Goal: Use online tool/utility

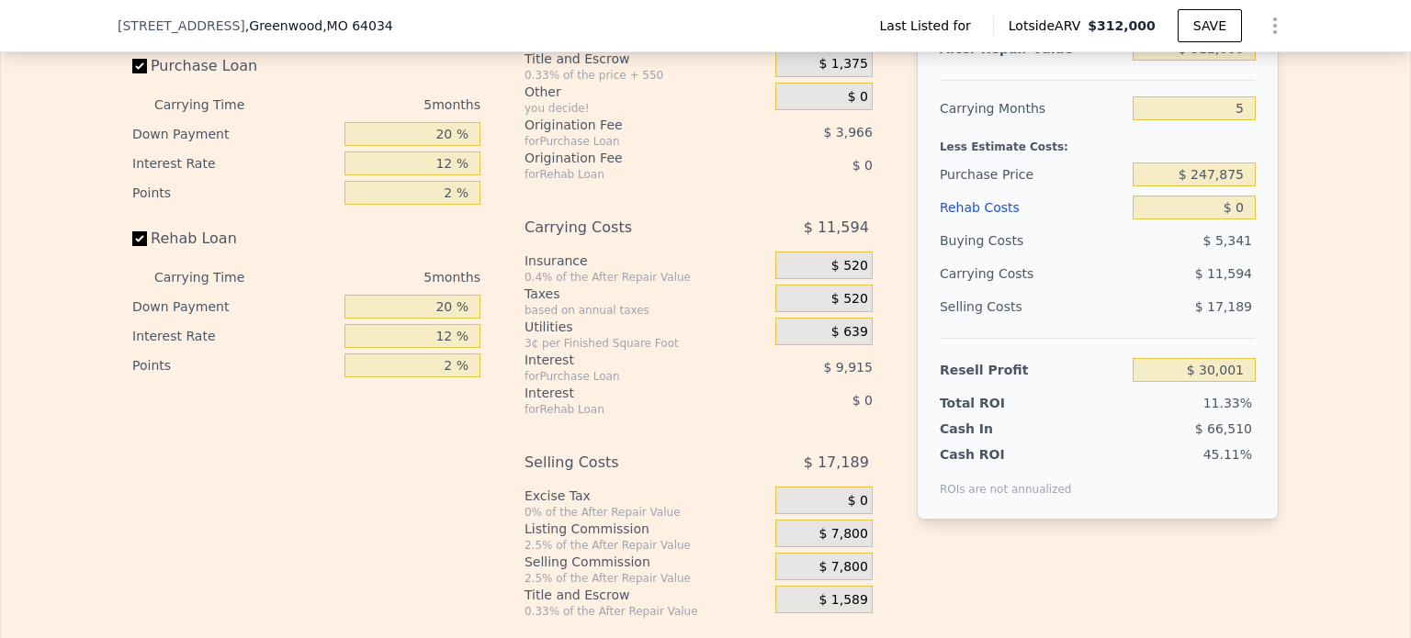
scroll to position [2289, 0]
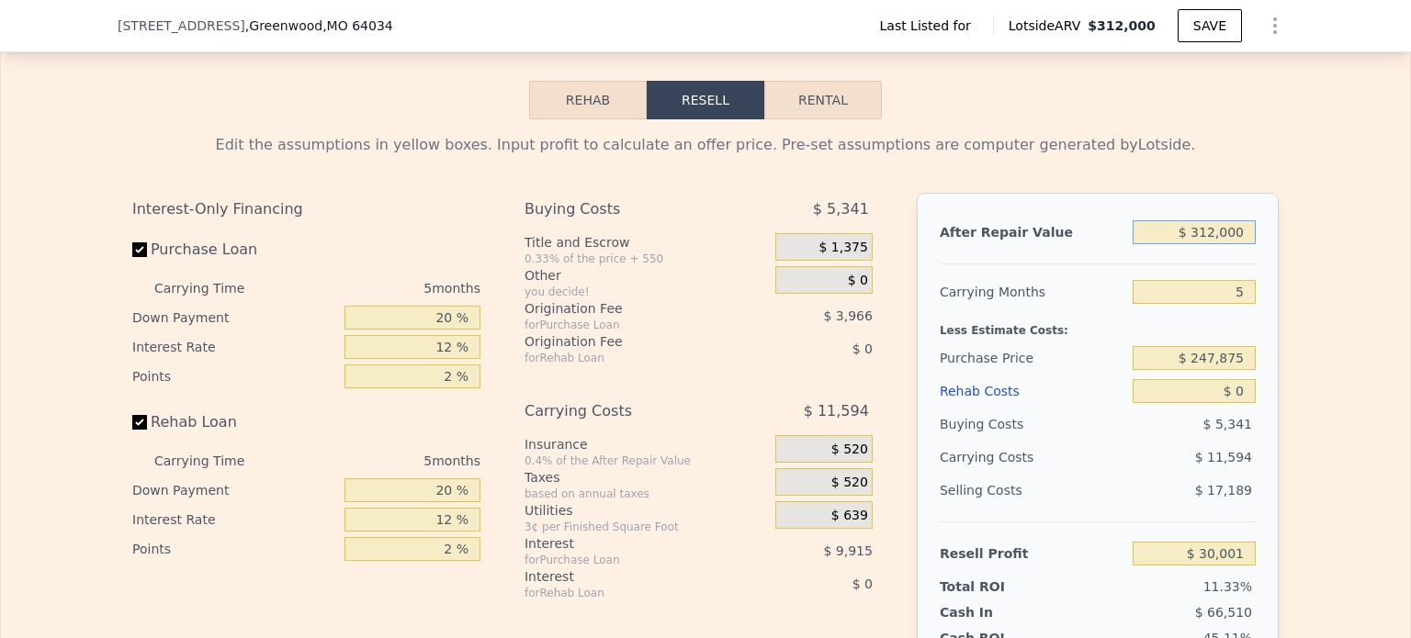
drag, startPoint x: 1194, startPoint y: 256, endPoint x: 1278, endPoint y: 253, distance: 84.6
click at [1278, 253] on div "Edit the assumptions in yellow boxes. Input profit to calculate an offer price.…" at bounding box center [705, 460] width 1175 height 683
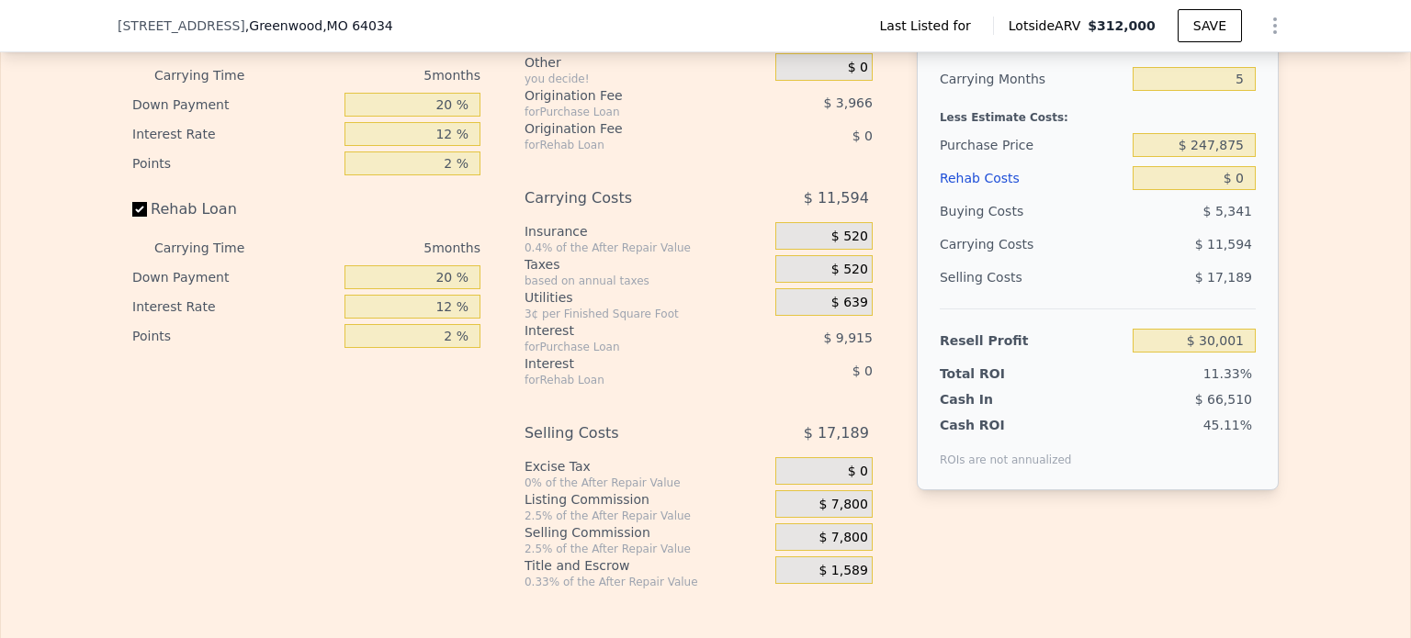
scroll to position [2380, 0]
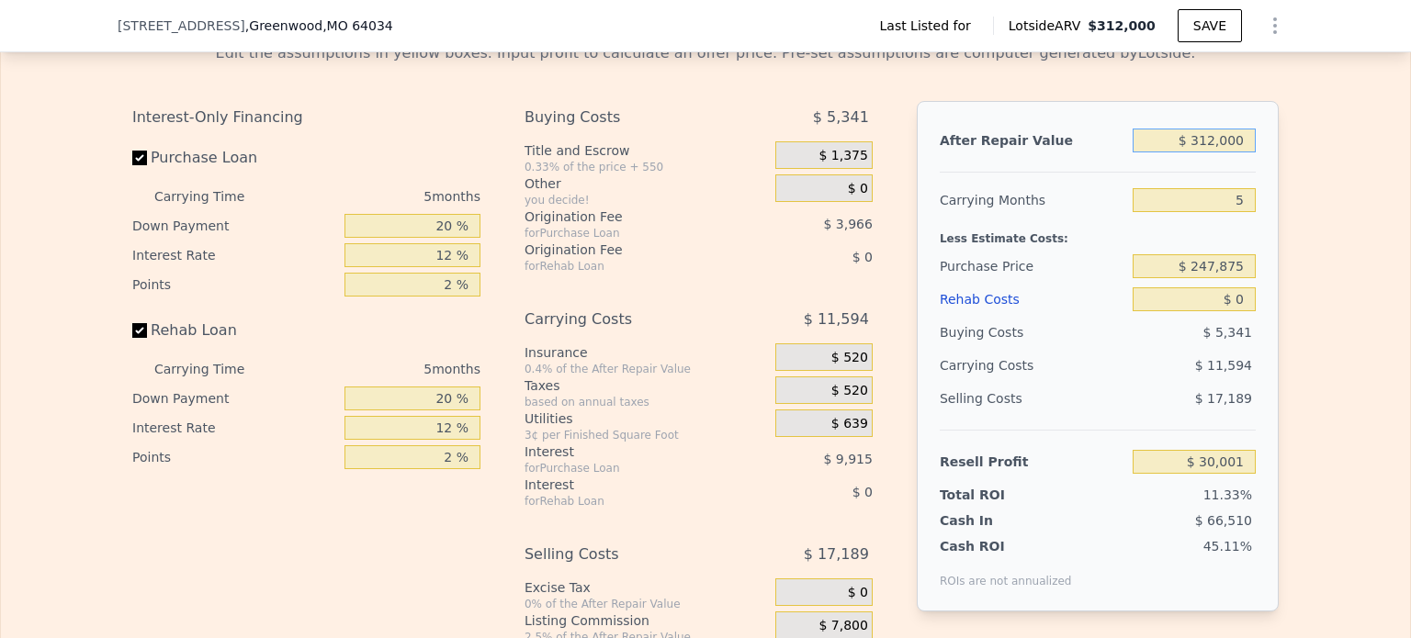
type input "$ 2"
type input "-$ 264,838"
type input "$ 23"
type input "-$ 264,819"
type input "$ 230"
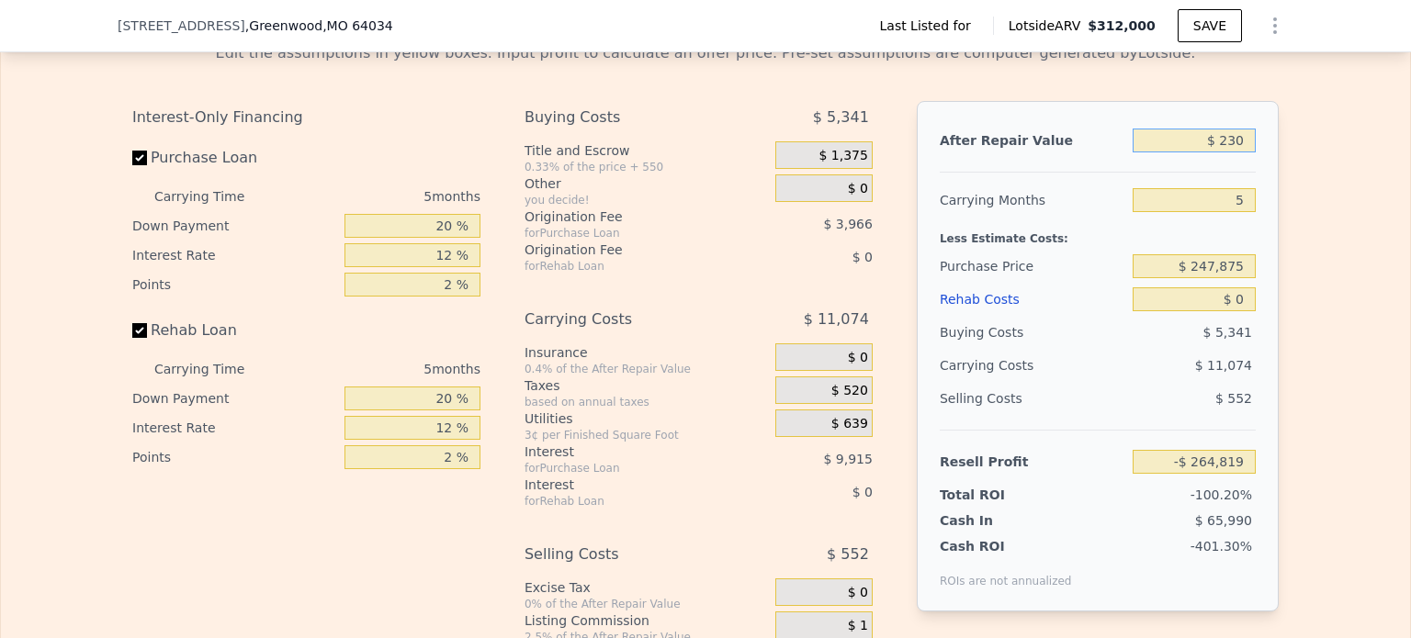
type input "-$ 264,623"
type input "$ 2,300"
type input "-$ 262,668"
type input "$ 23,000"
type input "-$ 243,105"
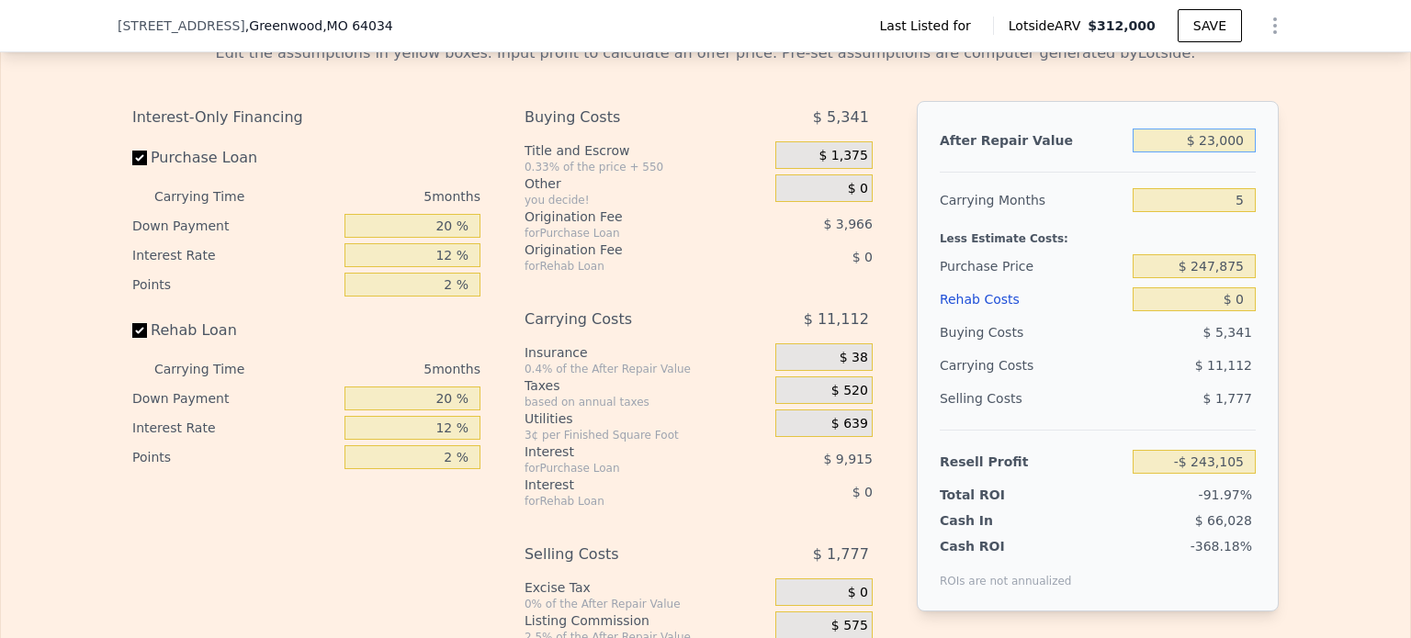
type input "$ 230,000"
type input "-$ 47,489"
type input "$ 230,000"
click at [1326, 254] on div "Edit the assumptions in yellow boxes. Input profit to calculate an offer price.…" at bounding box center [705, 369] width 1409 height 683
drag, startPoint x: 1194, startPoint y: 292, endPoint x: 1279, endPoint y: 287, distance: 85.6
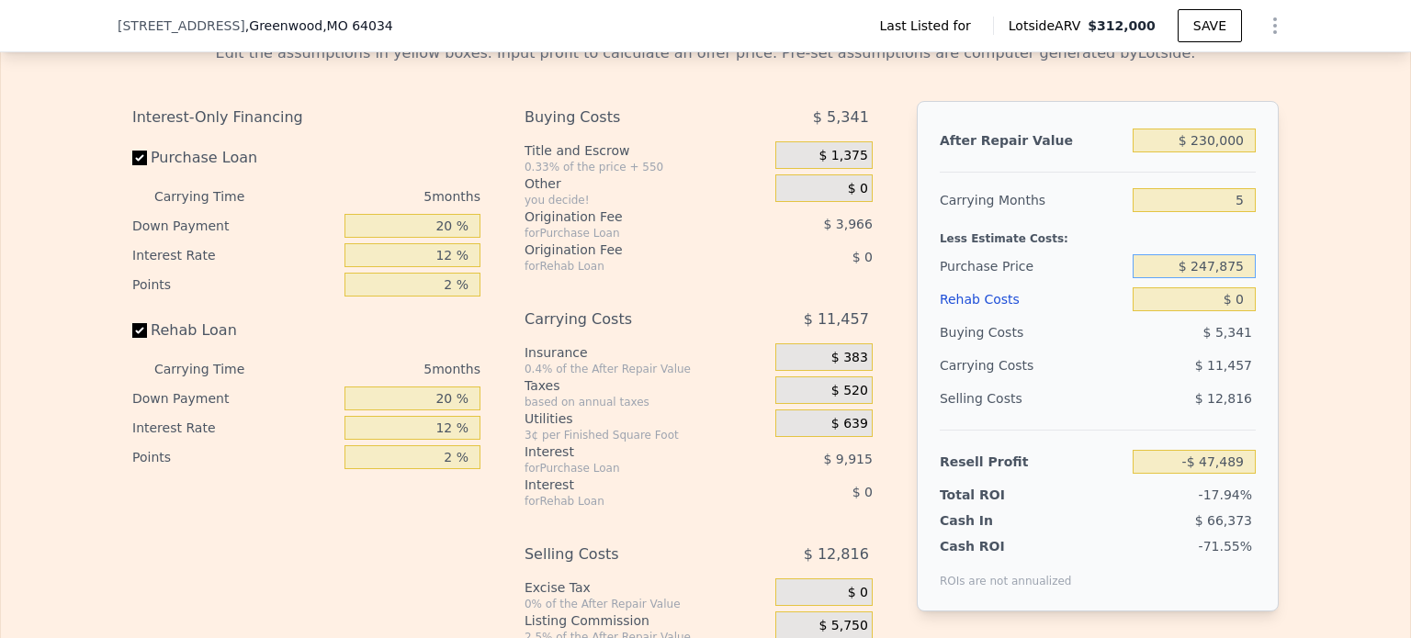
click at [1279, 287] on div "Edit the assumptions in yellow boxes. Input profit to calculate an offer price.…" at bounding box center [705, 369] width 1175 height 683
drag, startPoint x: 1193, startPoint y: 291, endPoint x: 1272, endPoint y: 300, distance: 79.5
click at [1270, 299] on div "After Repair Value $ 230,000 Carrying Months 5 Less Estimate Costs: Purchase Pr…" at bounding box center [1098, 356] width 362 height 511
type input "$ 165,000"
click at [1272, 304] on div "Edit the assumptions in yellow boxes. Input profit to calculate an offer price.…" at bounding box center [705, 369] width 1175 height 683
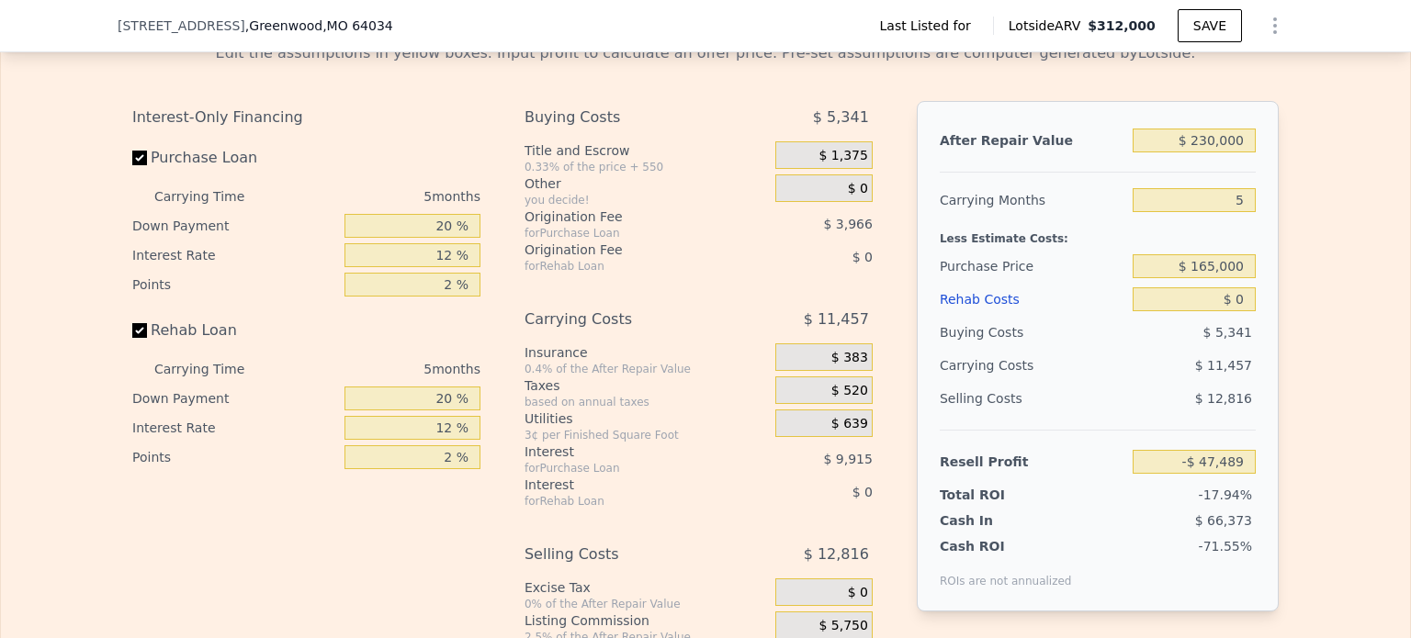
type input "$ 40,303"
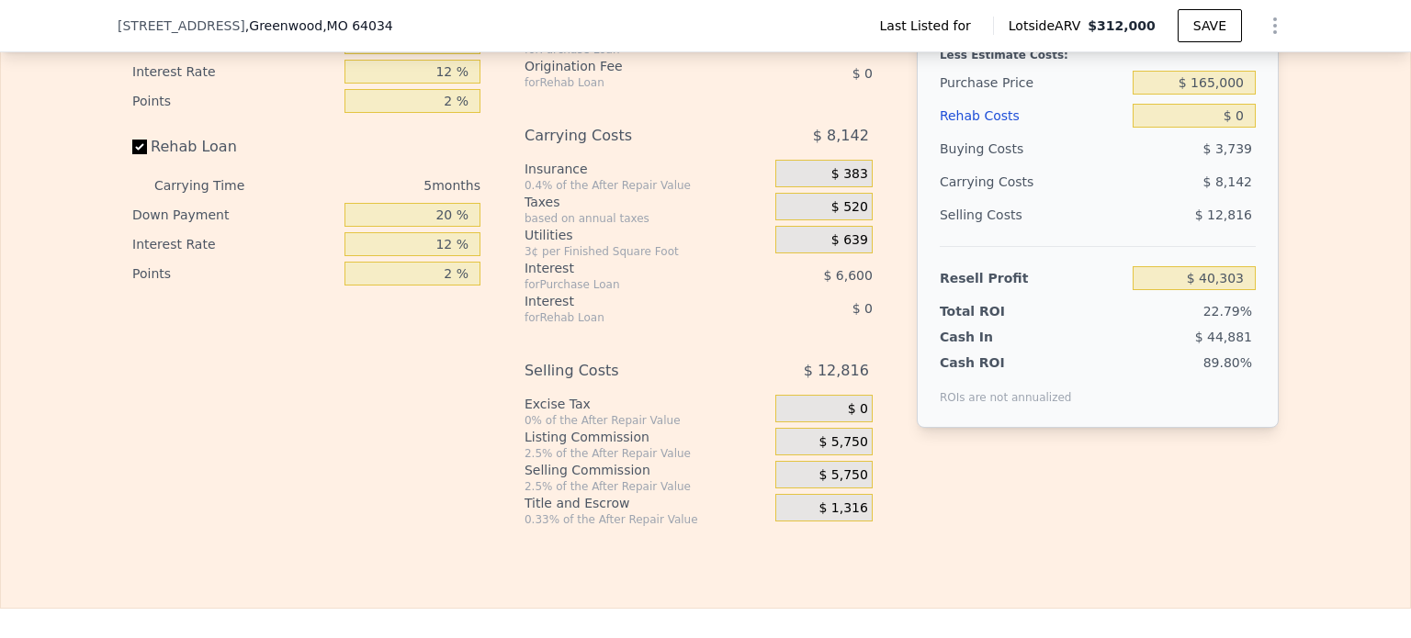
scroll to position [2197, 0]
